Goal: Information Seeking & Learning: Learn about a topic

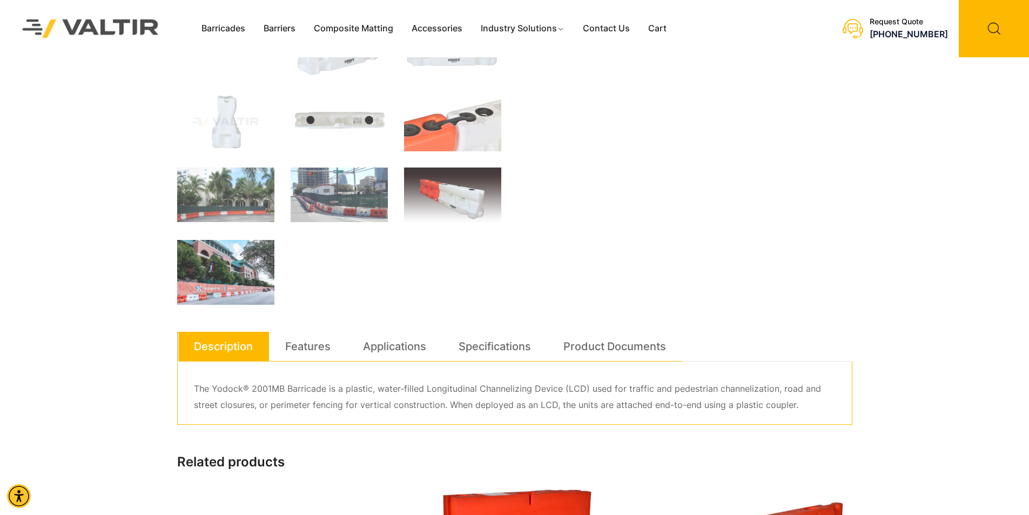
scroll to position [432, 0]
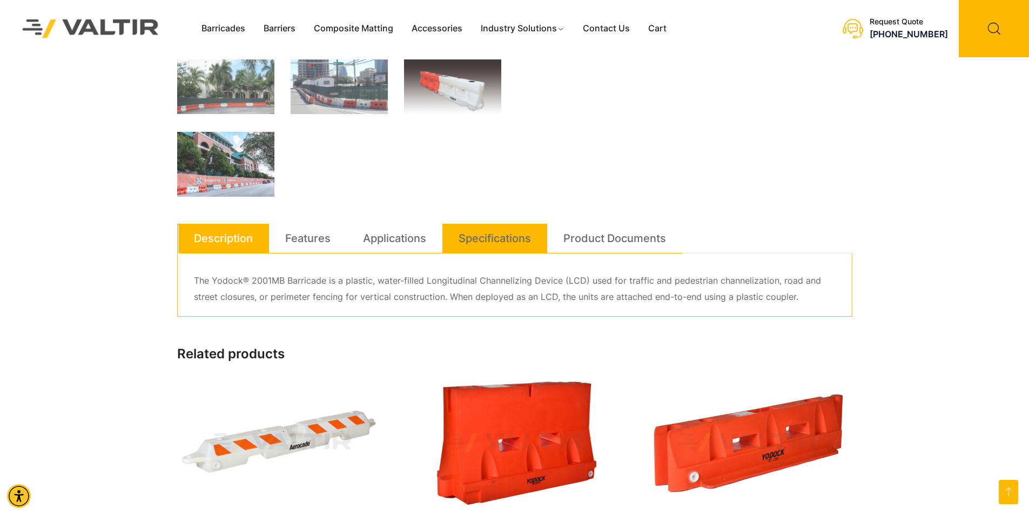
click at [503, 238] on link "Specifications" at bounding box center [495, 238] width 72 height 29
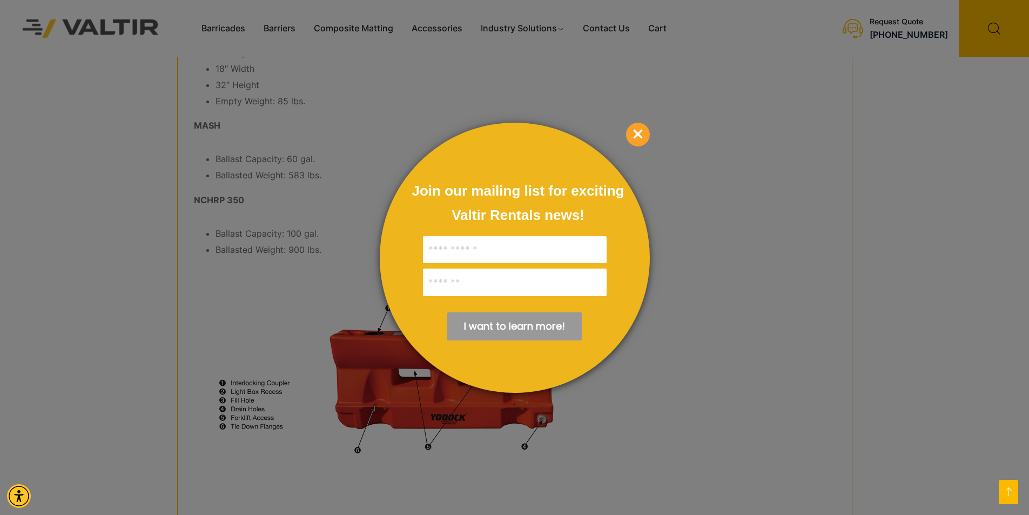
scroll to position [757, 0]
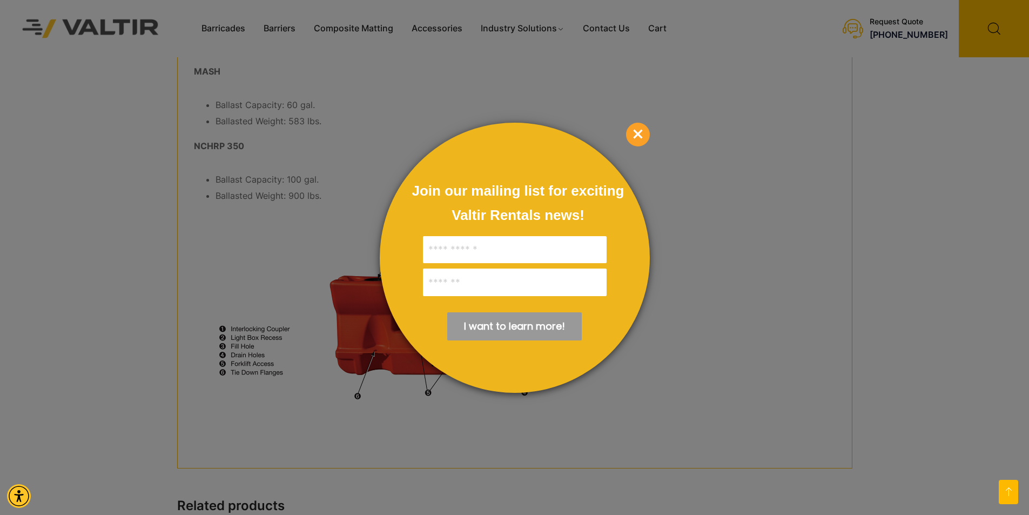
click at [647, 131] on span "×" at bounding box center [638, 135] width 24 height 24
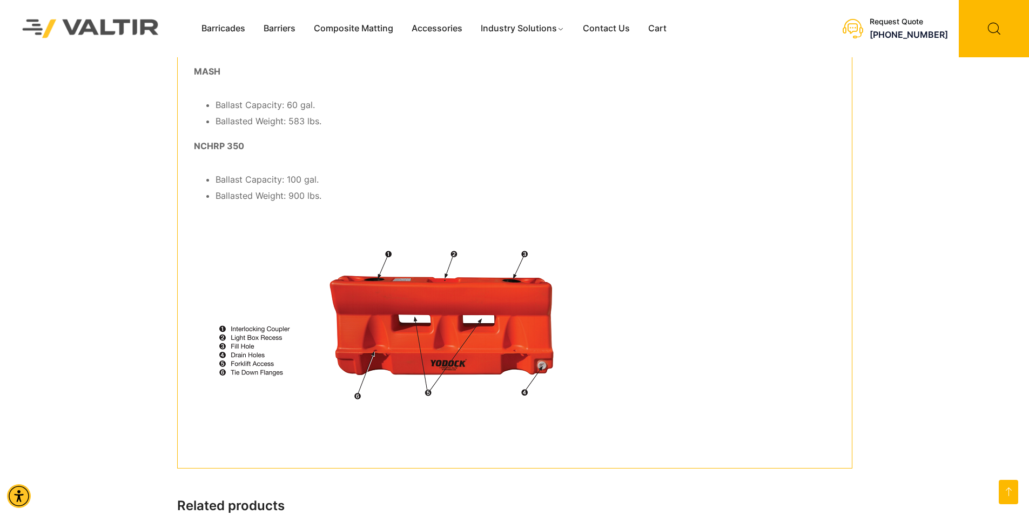
scroll to position [540, 0]
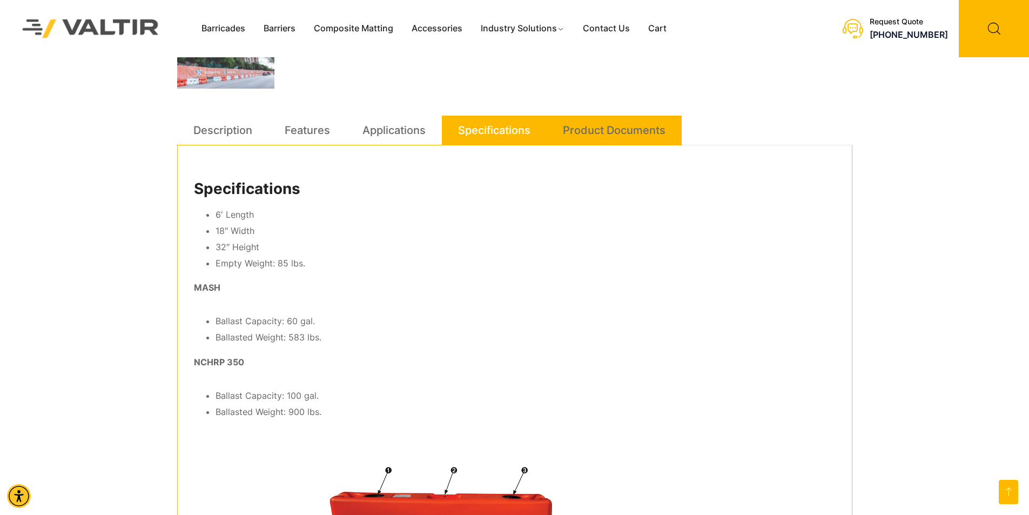
click at [595, 130] on link "Product Documents" at bounding box center [614, 130] width 103 height 29
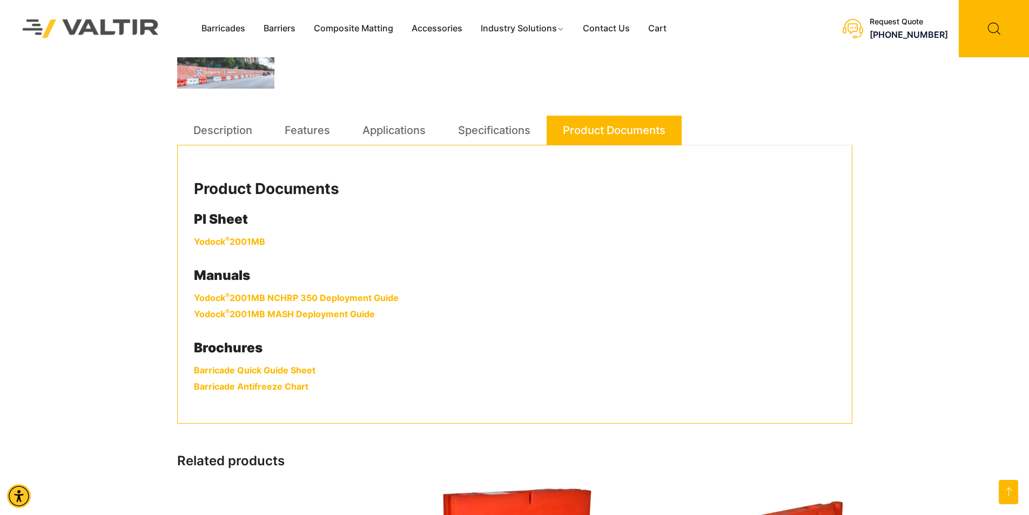
click at [238, 241] on link "Yodock ® 2001MB" at bounding box center [229, 241] width 71 height 11
click at [313, 298] on link "Yodock ® 2001MB NCHRP 350 Deployment Guide" at bounding box center [296, 297] width 205 height 11
click at [272, 371] on link "Barricade Quick Guide Sheet" at bounding box center [255, 370] width 122 height 11
click at [274, 389] on link "Barricade Antifreeze Chart" at bounding box center [251, 386] width 115 height 11
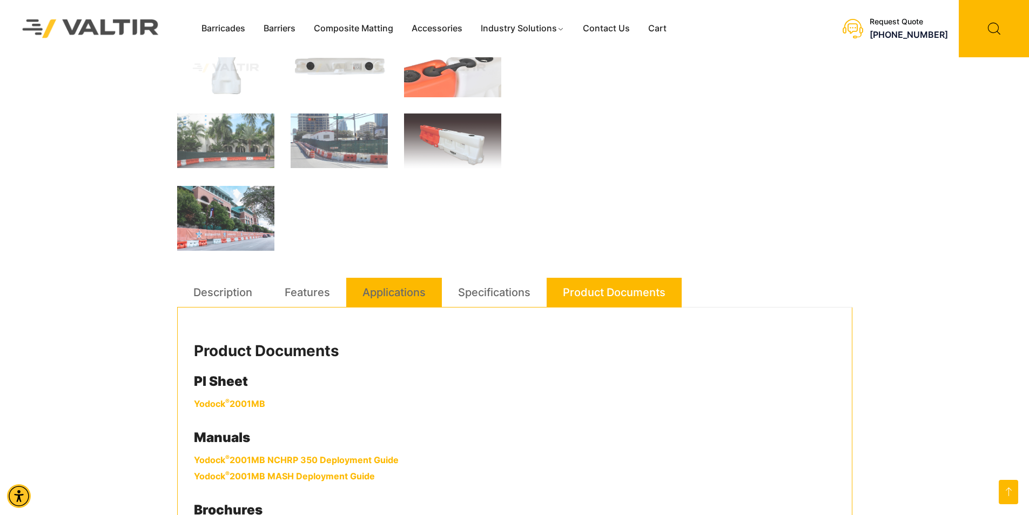
scroll to position [270, 0]
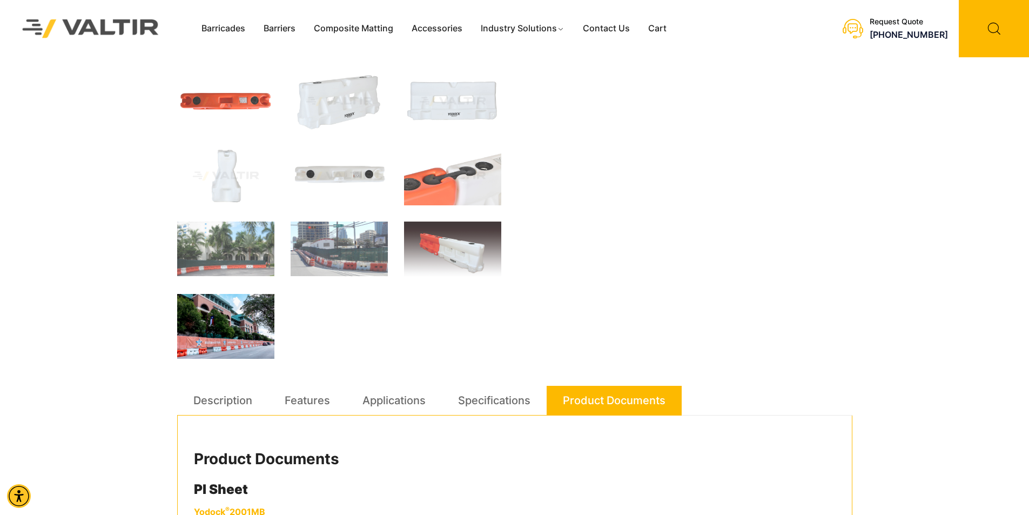
click at [210, 329] on img at bounding box center [225, 326] width 97 height 65
click at [224, 247] on img at bounding box center [225, 249] width 97 height 55
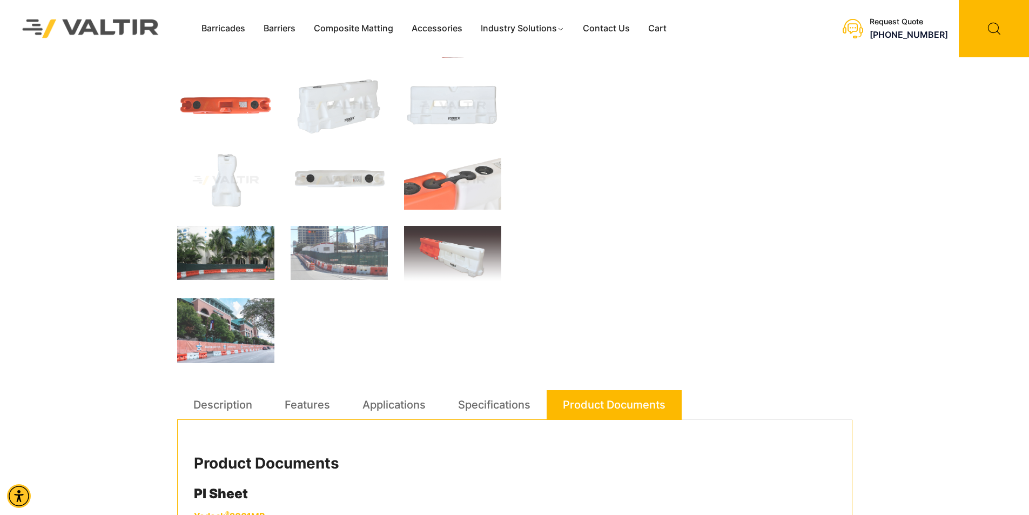
scroll to position [258, 0]
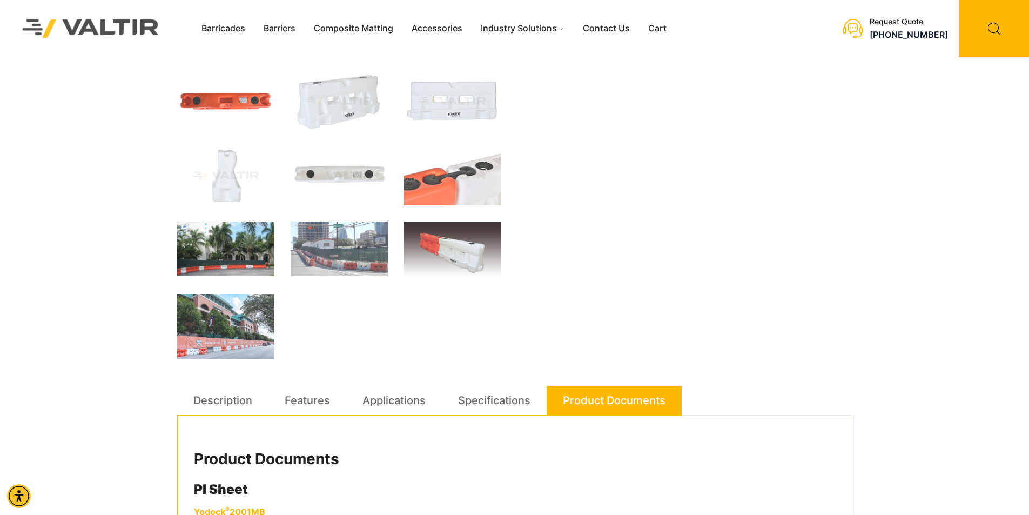
click at [218, 235] on img at bounding box center [225, 249] width 97 height 55
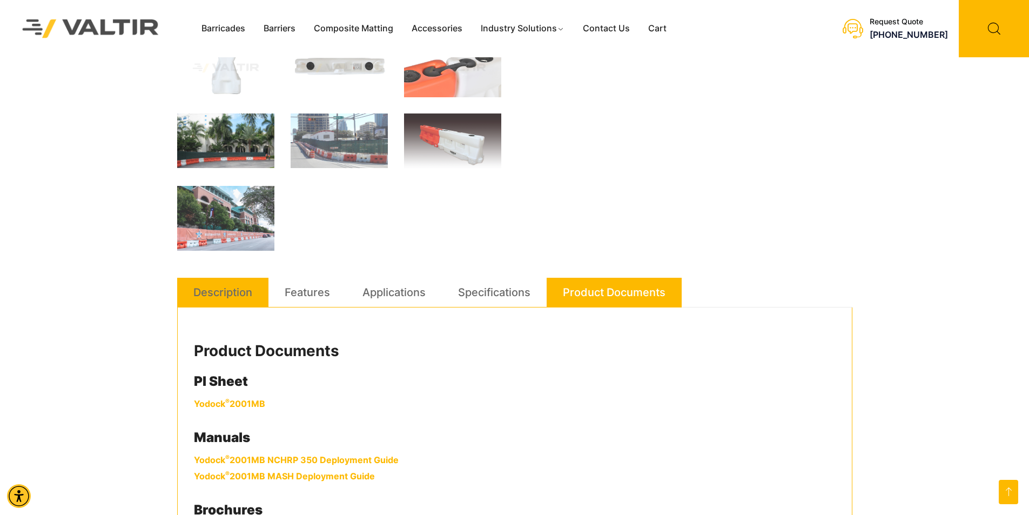
click at [245, 294] on link "Description" at bounding box center [222, 292] width 59 height 29
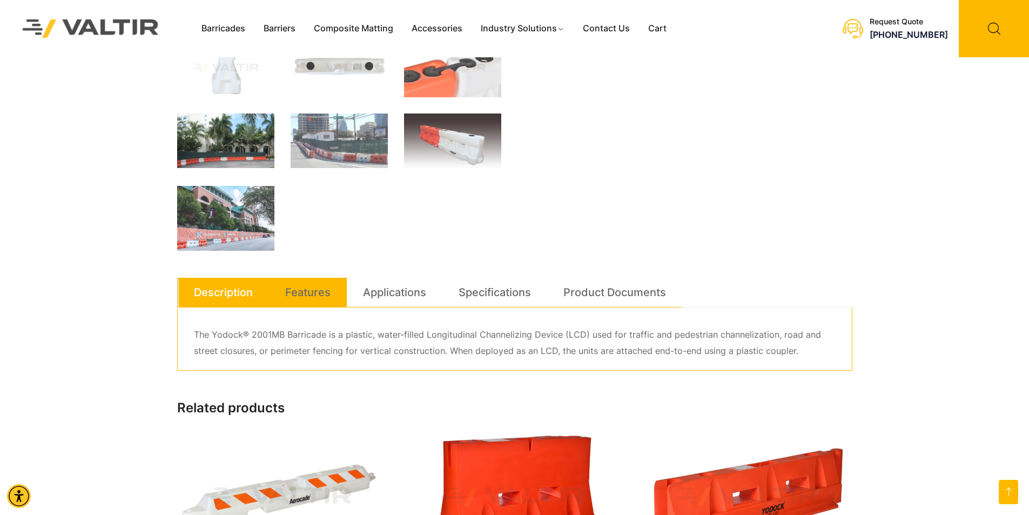
click at [326, 293] on link "Features" at bounding box center [307, 292] width 45 height 29
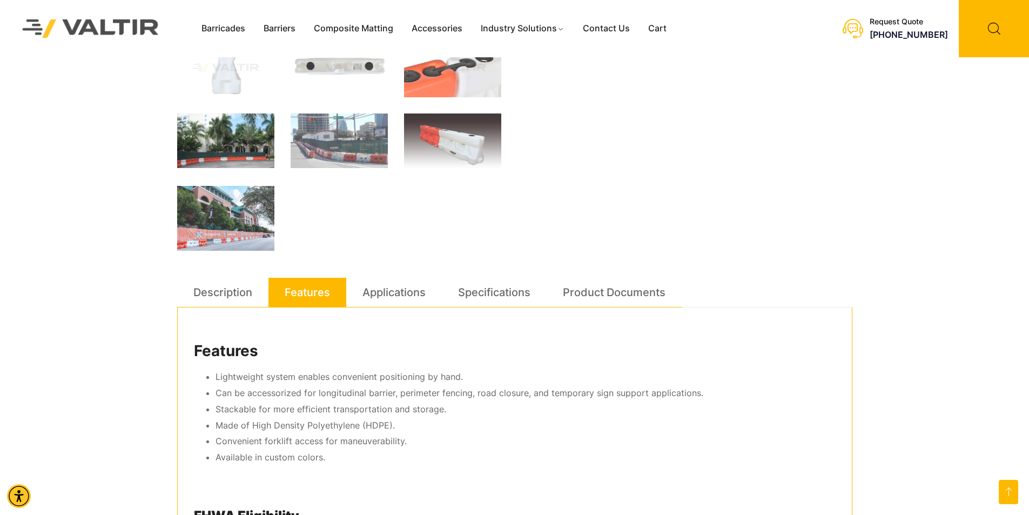
scroll to position [474, 0]
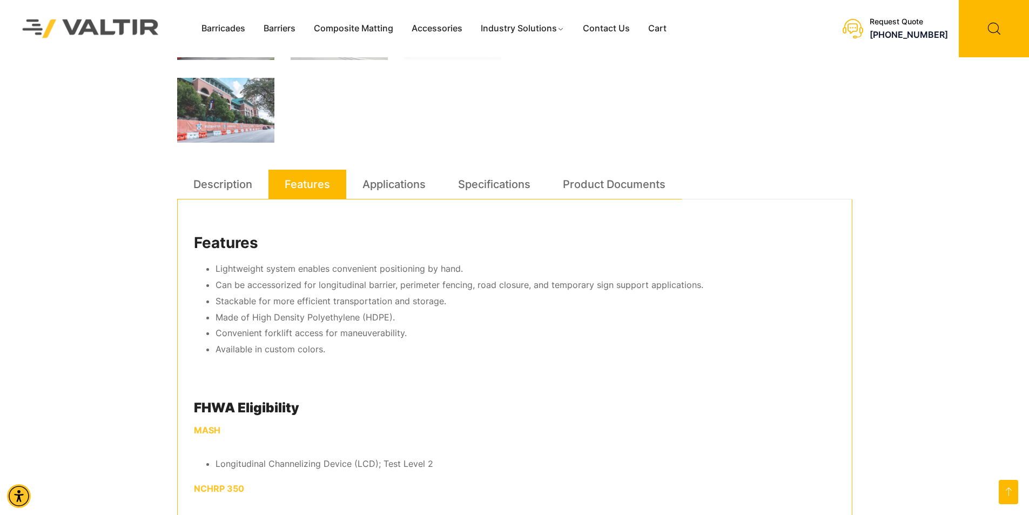
click at [394, 206] on div "Features Lightweight system enables convenient positioning by hand. Can be acce…" at bounding box center [514, 399] width 675 height 400
click at [393, 201] on div "Features Lightweight system enables convenient positioning by hand. Can be acce…" at bounding box center [514, 399] width 675 height 400
click at [396, 181] on link "Applications" at bounding box center [394, 184] width 63 height 29
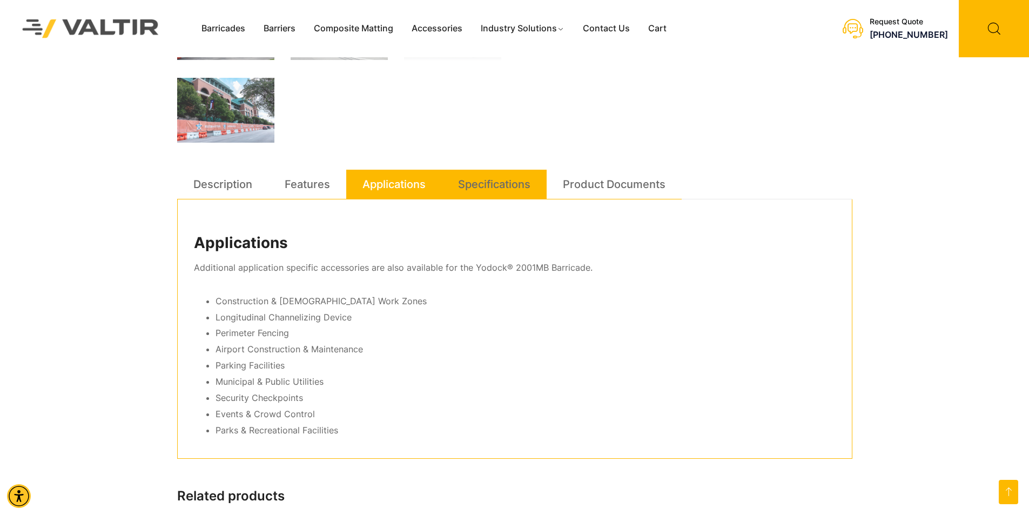
click at [478, 180] on link "Specifications" at bounding box center [494, 184] width 72 height 29
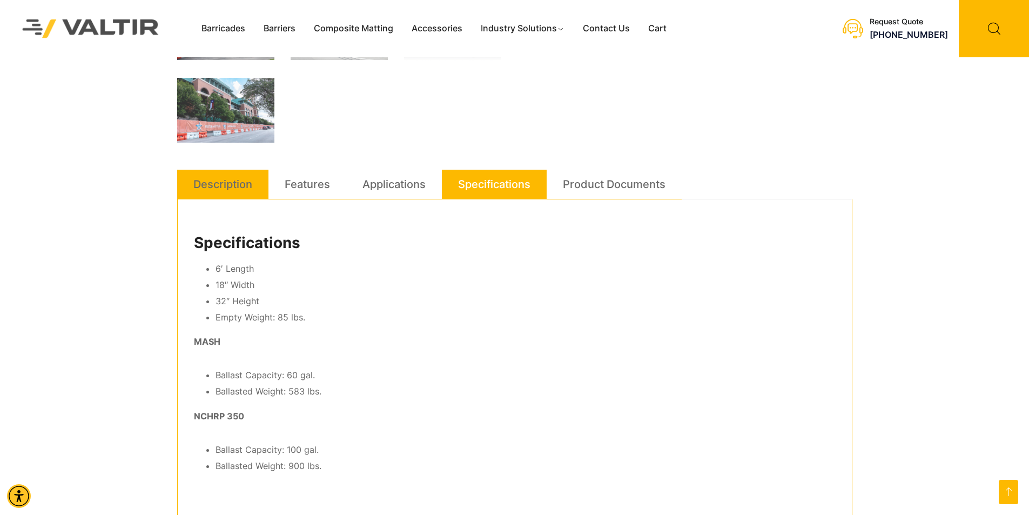
click at [237, 188] on link "Description" at bounding box center [222, 184] width 59 height 29
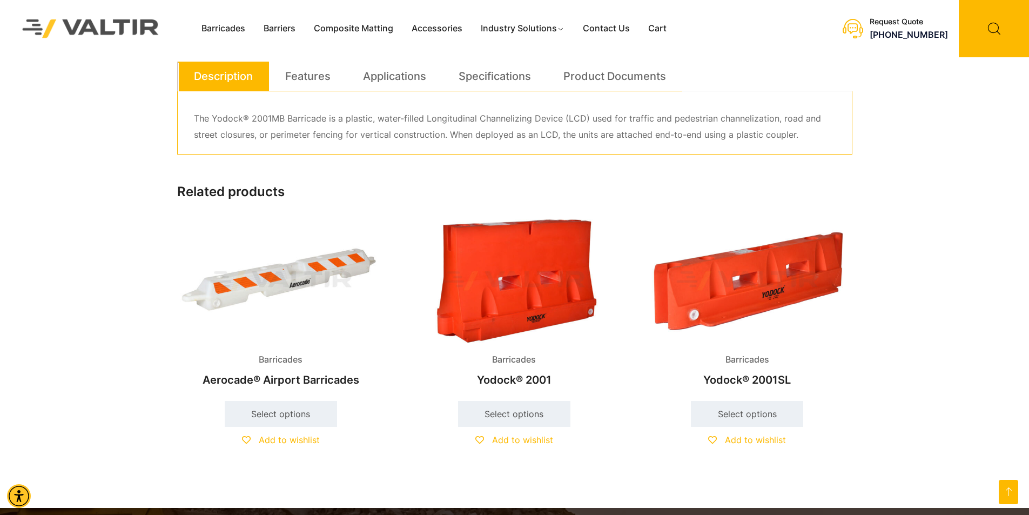
scroll to position [528, 0]
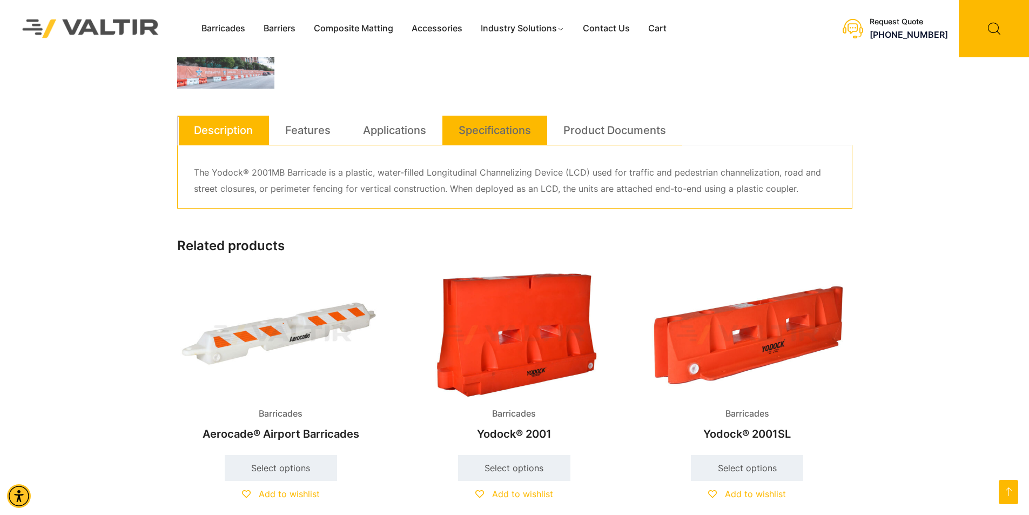
click at [485, 137] on link "Specifications" at bounding box center [495, 130] width 72 height 29
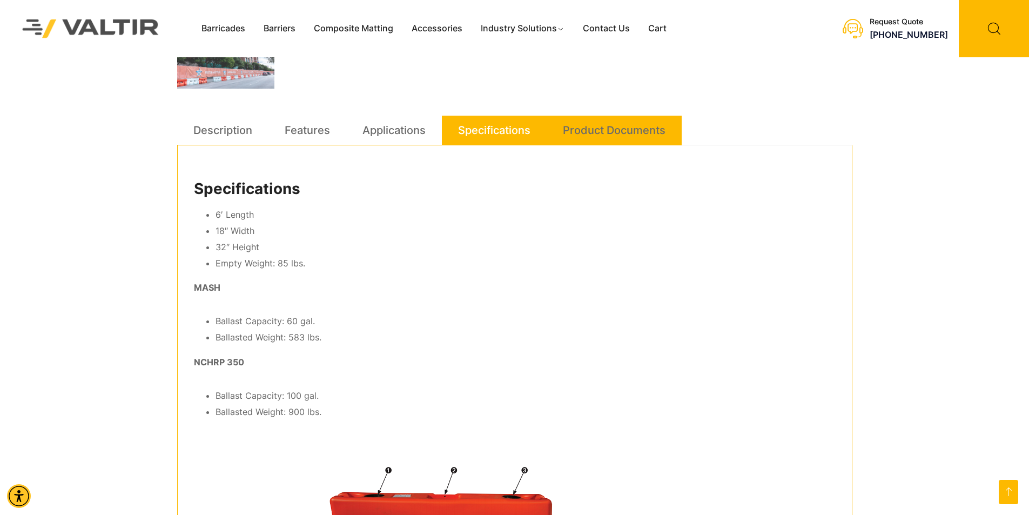
click at [622, 125] on link "Product Documents" at bounding box center [614, 130] width 103 height 29
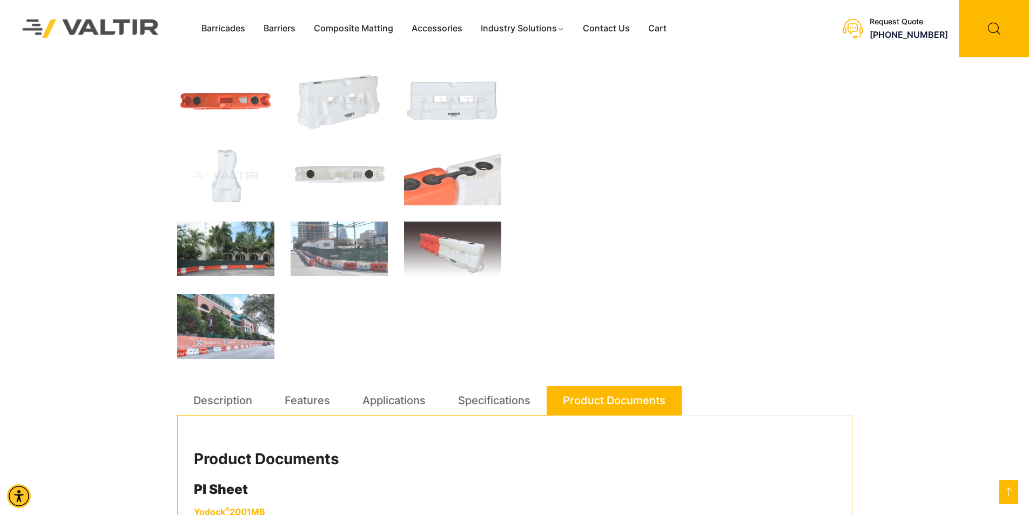
scroll to position [96, 0]
